Goal: Transaction & Acquisition: Purchase product/service

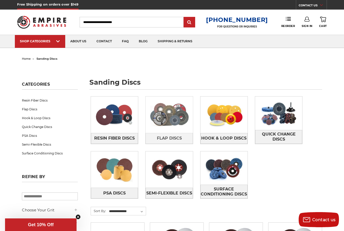
click at [166, 126] on img at bounding box center [169, 114] width 47 height 33
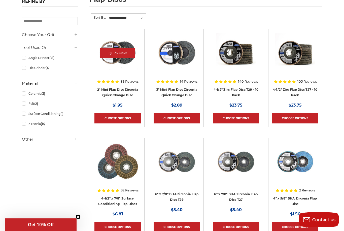
click at [117, 65] on img at bounding box center [117, 53] width 40 height 40
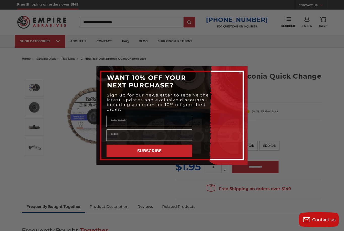
click at [240, 72] on circle "Close dialog" at bounding box center [240, 72] width 5 height 5
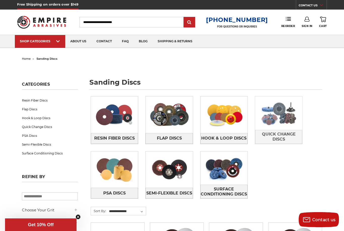
click at [270, 116] on img at bounding box center [278, 112] width 47 height 33
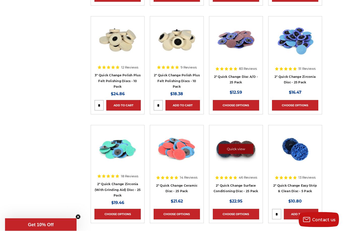
scroll to position [314, 0]
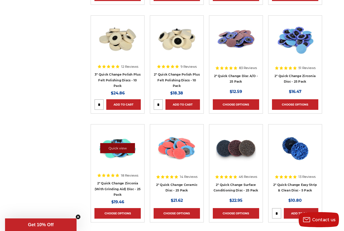
click at [120, 144] on link "Quick view" at bounding box center [117, 148] width 35 height 10
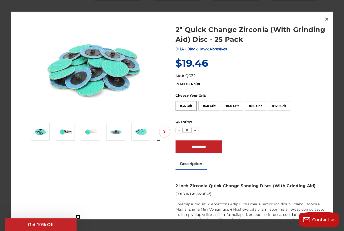
click at [185, 111] on label "#36 Grit" at bounding box center [186, 106] width 21 height 10
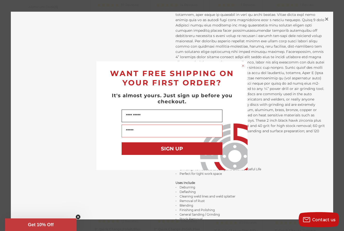
scroll to position [212, 0]
click at [245, 64] on circle "Close dialog" at bounding box center [243, 65] width 5 height 5
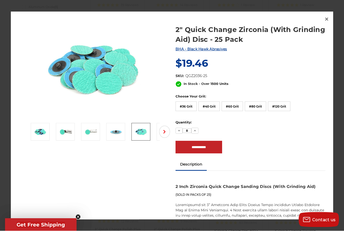
scroll to position [0, 0]
click at [216, 118] on div "In Stock - Over 1500 Units Choose Your Grit: #36 Grit #40 Grit #60 Grit #80 Gri…" at bounding box center [251, 117] width 150 height 72
click at [214, 107] on label "#40 Grit" at bounding box center [208, 107] width 21 height 10
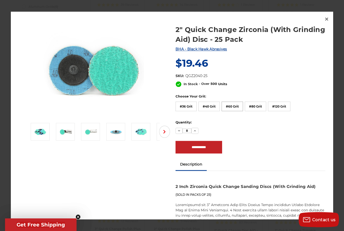
click at [234, 108] on label "#60 Grit" at bounding box center [232, 107] width 21 height 10
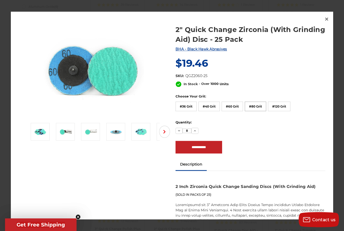
click at [255, 105] on label "#80 Grit" at bounding box center [255, 107] width 21 height 10
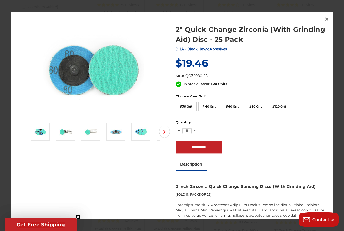
click at [276, 104] on label "#120 Grit" at bounding box center [279, 107] width 22 height 10
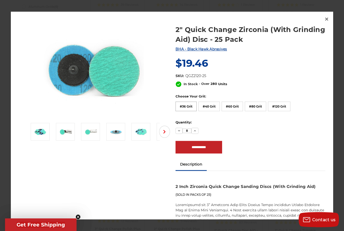
click at [189, 106] on label "#36 Grit" at bounding box center [186, 107] width 21 height 10
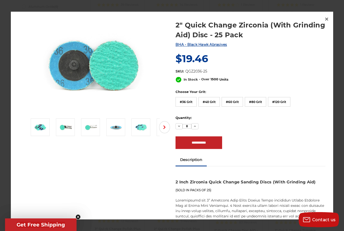
scroll to position [2, 0]
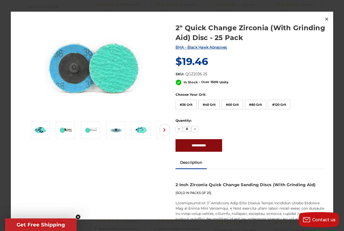
click at [193, 145] on input "**********" at bounding box center [199, 145] width 47 height 13
type input "**********"
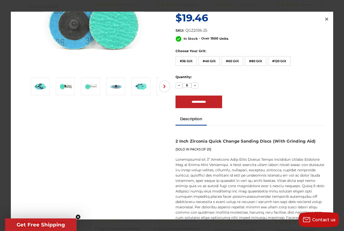
scroll to position [49, 0]
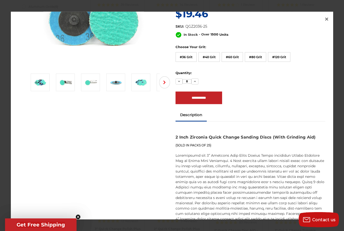
click at [54, 223] on span "Get Free Shipping" at bounding box center [41, 225] width 48 height 6
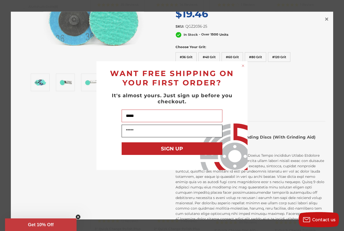
type input "*****"
click at [139, 132] on input "Your Email" at bounding box center [172, 131] width 101 height 13
type input "**********"
click at [168, 150] on button "SIGN UP" at bounding box center [172, 148] width 101 height 13
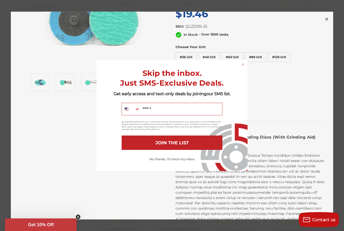
click at [180, 158] on button "No thanks, I'll check my inbox" at bounding box center [172, 159] width 50 height 9
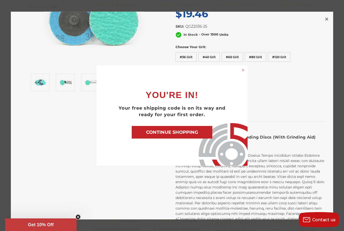
click at [314, 198] on div "Close dialog YOU'RE IN! Your free shipping code is on its way and ready for you…" at bounding box center [172, 115] width 344 height 231
click at [197, 132] on button "CONTINUE SHOPPING" at bounding box center [172, 132] width 81 height 13
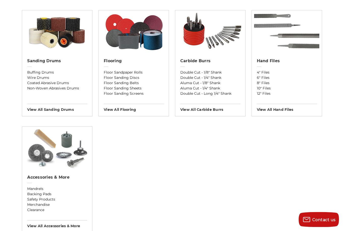
scroll to position [422, 0]
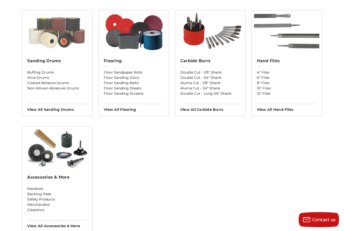
click at [54, 36] on img at bounding box center [57, 31] width 70 height 43
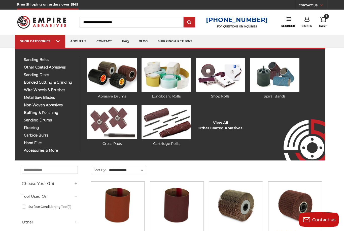
click at [173, 116] on img at bounding box center [167, 122] width 50 height 34
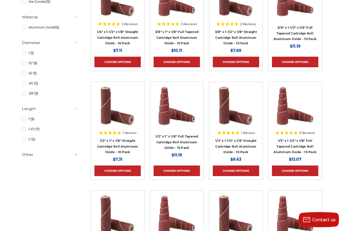
scroll to position [139, 0]
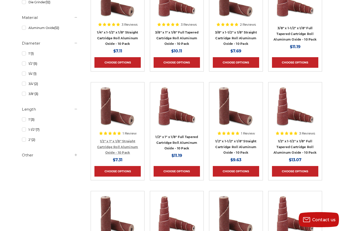
click at [121, 140] on link "1/2" x 1" x 1/8" Straight Cartridge Roll Aluminum Oxide - 10 Pack" at bounding box center [117, 146] width 41 height 15
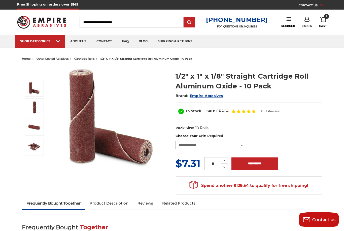
click at [244, 144] on select "**********" at bounding box center [211, 145] width 71 height 8
select select "****"
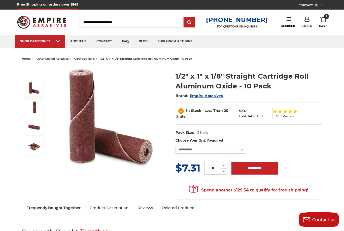
click at [225, 164] on icon at bounding box center [224, 165] width 4 height 5
click at [225, 165] on icon at bounding box center [224, 165] width 4 height 5
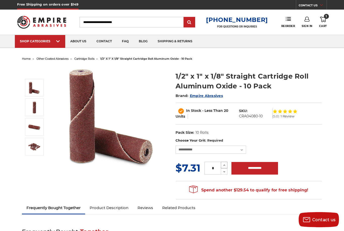
type input "*"
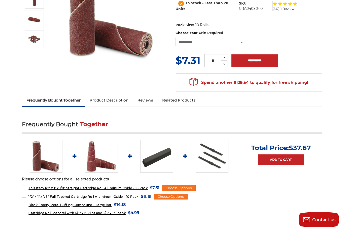
scroll to position [112, 0]
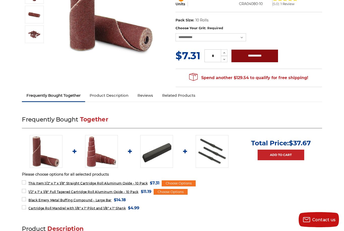
click at [249, 57] on input "**********" at bounding box center [254, 56] width 47 height 13
type input "**********"
click at [182, 126] on button "Continue Shopping" at bounding box center [181, 123] width 25 height 5
click at [24, 188] on label "1/2" x 1" x 1/8" Full Tapered Cartridge Roll Aluminum Oxide - 10 Pack MSRP: Was…" at bounding box center [86, 191] width 129 height 7
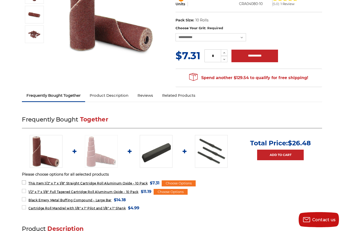
click at [25, 181] on label "This Item: 1/2" x 1" x 1/8" Straight Cartridge Roll Aluminum Oxide - 10 Pack MS…" at bounding box center [91, 183] width 138 height 7
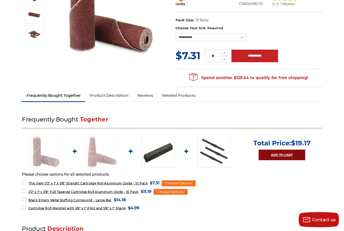
click at [267, 151] on link "Add to Cart" at bounding box center [282, 155] width 47 height 11
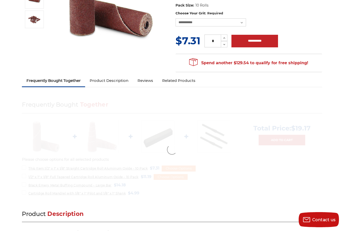
scroll to position [128, 0]
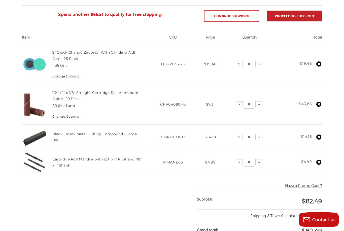
click at [63, 159] on link "Cartridge Roll Mandrel with 1/8" x 1" Pilot and 1/8" x 1" Shank" at bounding box center [96, 162] width 89 height 11
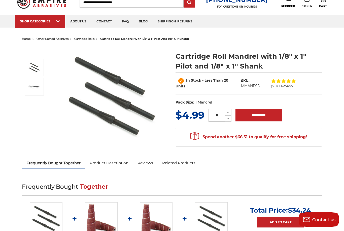
scroll to position [20, 0]
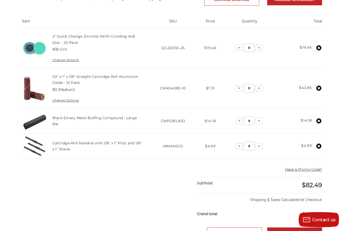
click at [317, 145] on use at bounding box center [318, 146] width 5 height 5
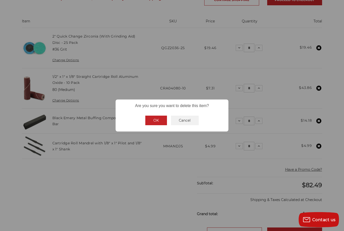
click at [162, 118] on button "OK" at bounding box center [156, 121] width 22 height 10
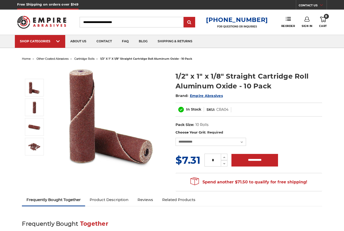
select select "****"
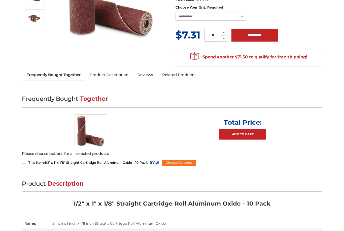
scroll to position [128, 0]
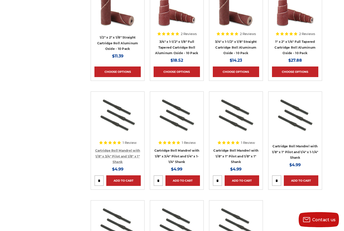
click at [111, 152] on link "Cartridge Roll Mandrel with 1/8" x 3/4" Pilot and 1/8" x 1" Shank" at bounding box center [117, 156] width 45 height 15
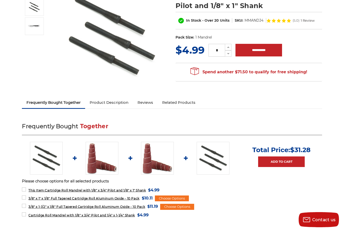
scroll to position [58, 0]
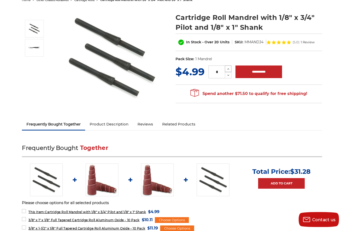
click at [228, 69] on icon at bounding box center [228, 69] width 4 height 5
type input "*"
click at [253, 72] on input "**********" at bounding box center [258, 71] width 47 height 13
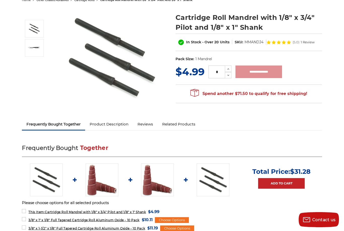
type input "**********"
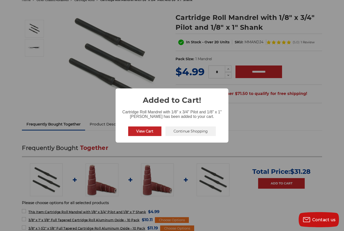
click at [148, 131] on button "View Cart" at bounding box center [144, 131] width 33 height 10
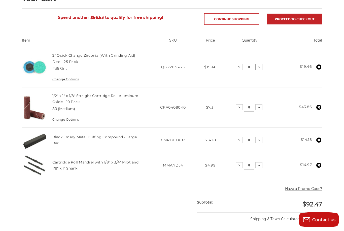
click at [260, 66] on icon at bounding box center [259, 67] width 4 height 4
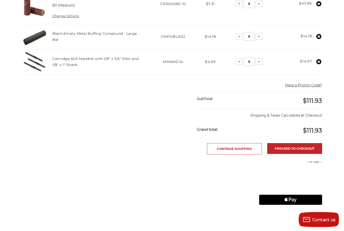
scroll to position [187, 0]
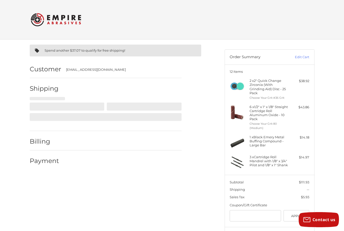
select select "**"
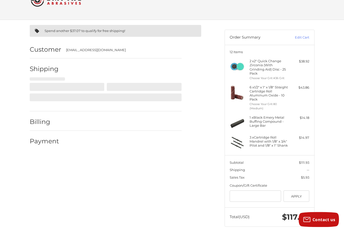
select select "**"
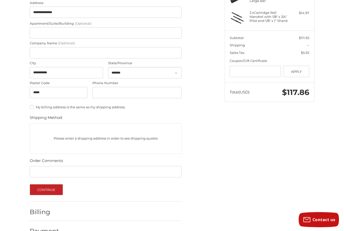
scroll to position [157, 0]
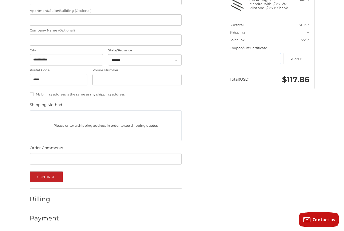
click at [244, 55] on input "Gift Certificate or Coupon Code" at bounding box center [255, 58] width 51 height 11
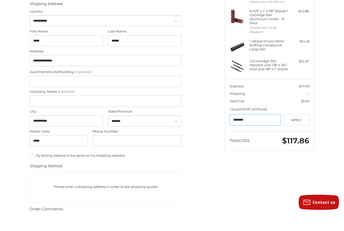
scroll to position [90, 0]
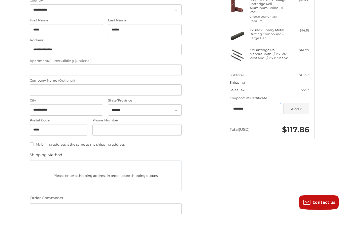
type input "********"
click at [294, 120] on button "Apply" at bounding box center [297, 125] width 26 height 11
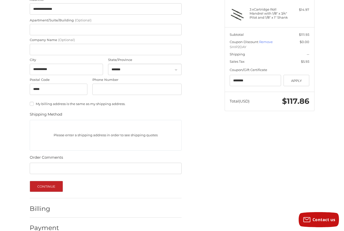
scroll to position [157, 0]
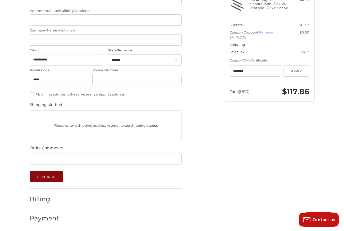
click at [47, 173] on button "Continue" at bounding box center [46, 176] width 33 height 11
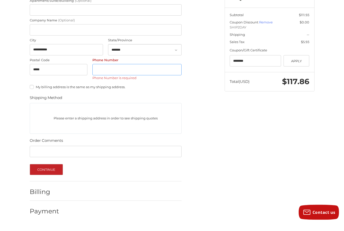
scroll to position [158, 0]
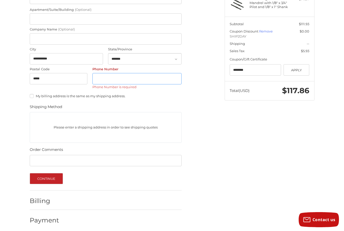
type input "**********"
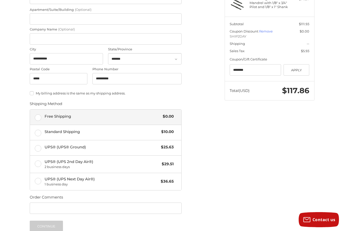
click at [62, 115] on span "Free Shipping" at bounding box center [103, 117] width 116 height 6
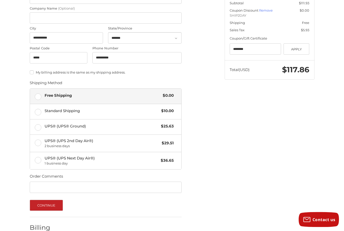
scroll to position [191, 0]
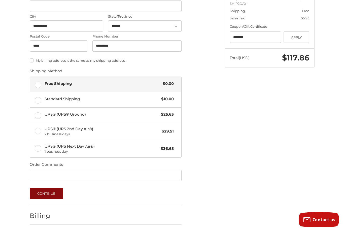
click at [47, 193] on button "Continue" at bounding box center [46, 193] width 33 height 11
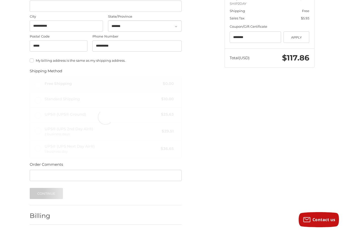
scroll to position [16, 0]
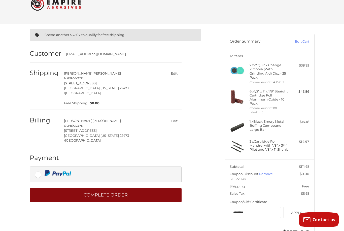
click at [112, 188] on button "Complete order" at bounding box center [106, 195] width 152 height 14
